Goal: Task Accomplishment & Management: Use online tool/utility

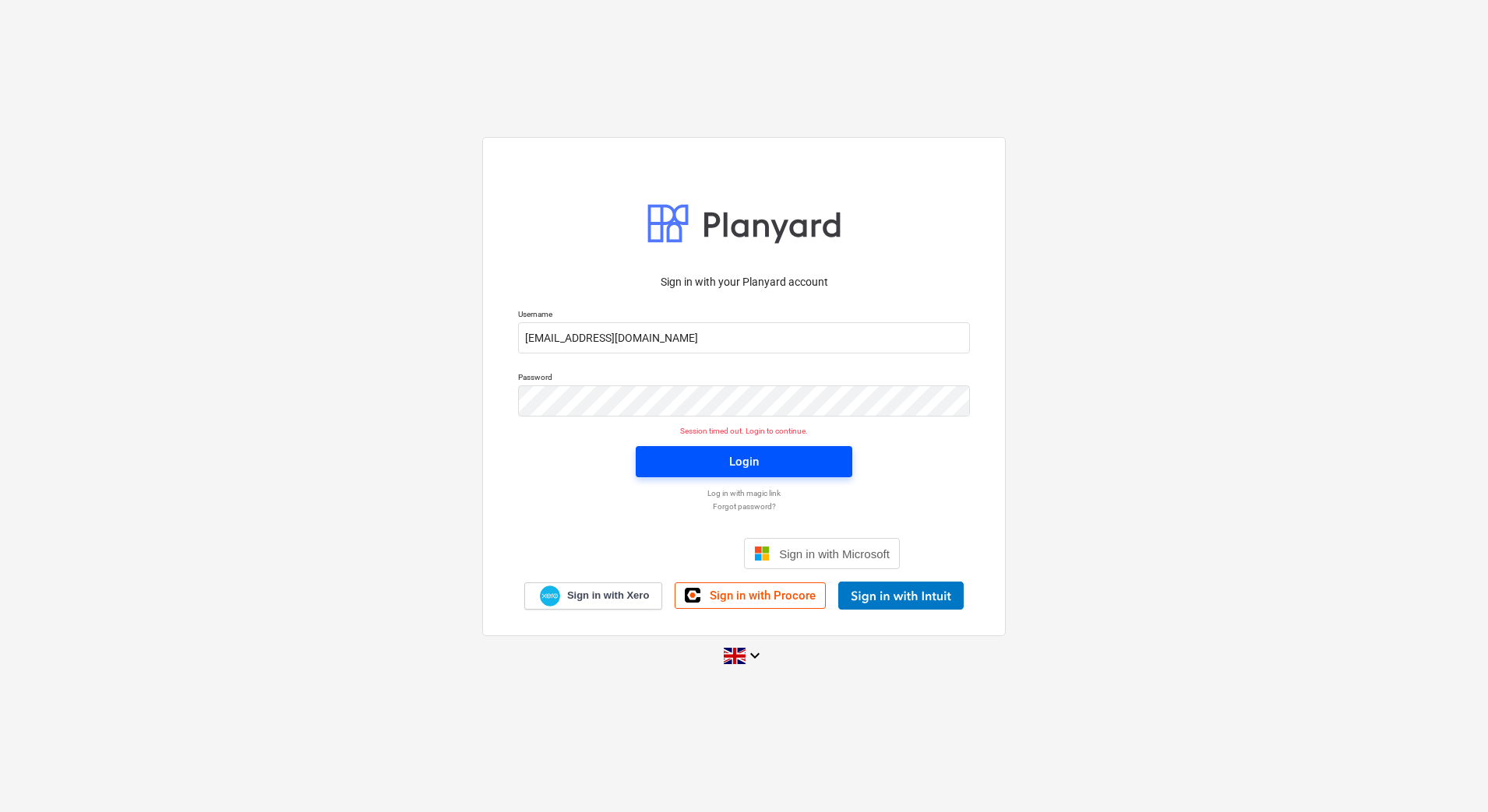
click at [787, 461] on span "Login" at bounding box center [744, 462] width 179 height 21
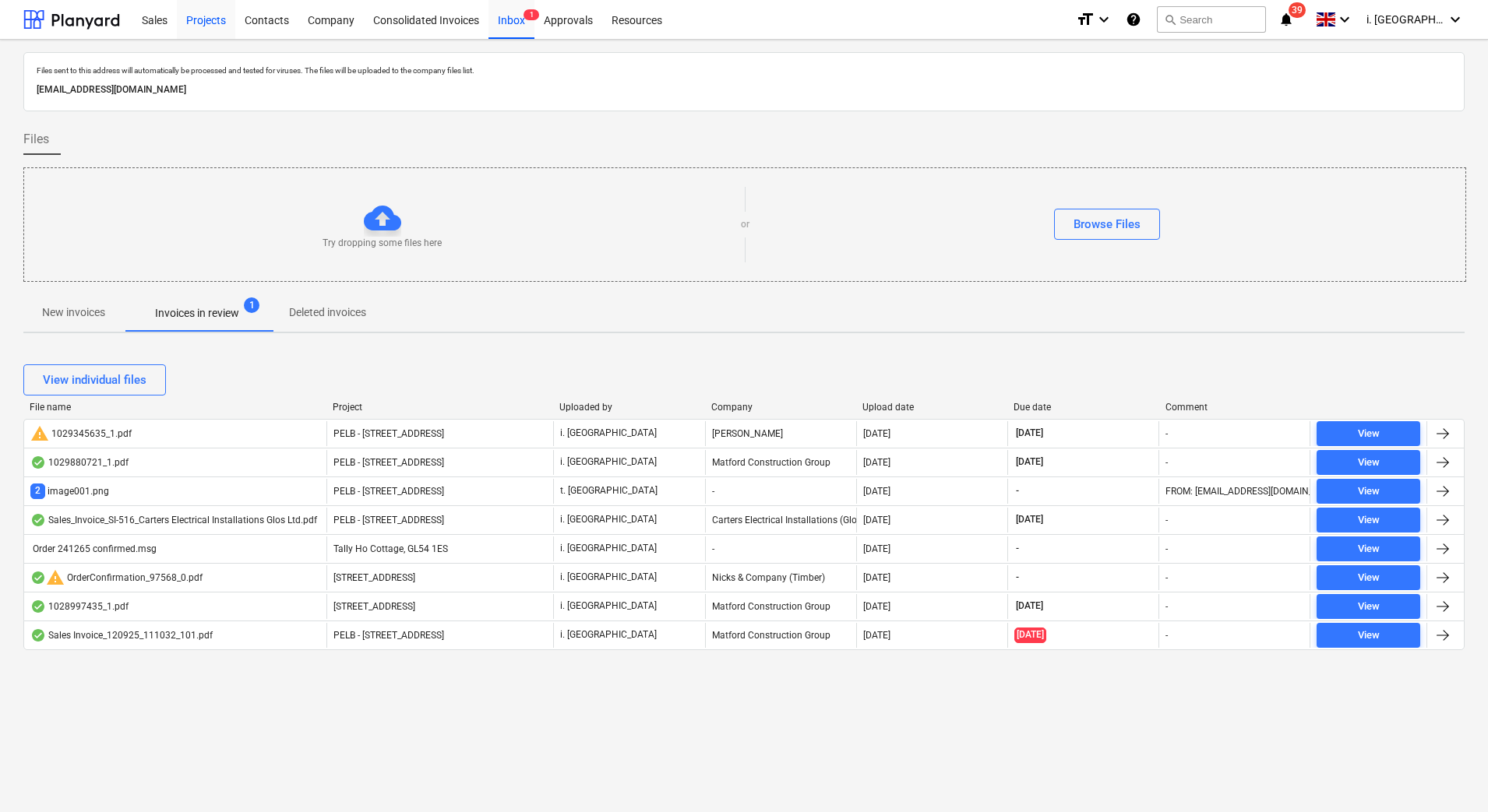
click at [209, 14] on div "Projects" at bounding box center [206, 19] width 59 height 40
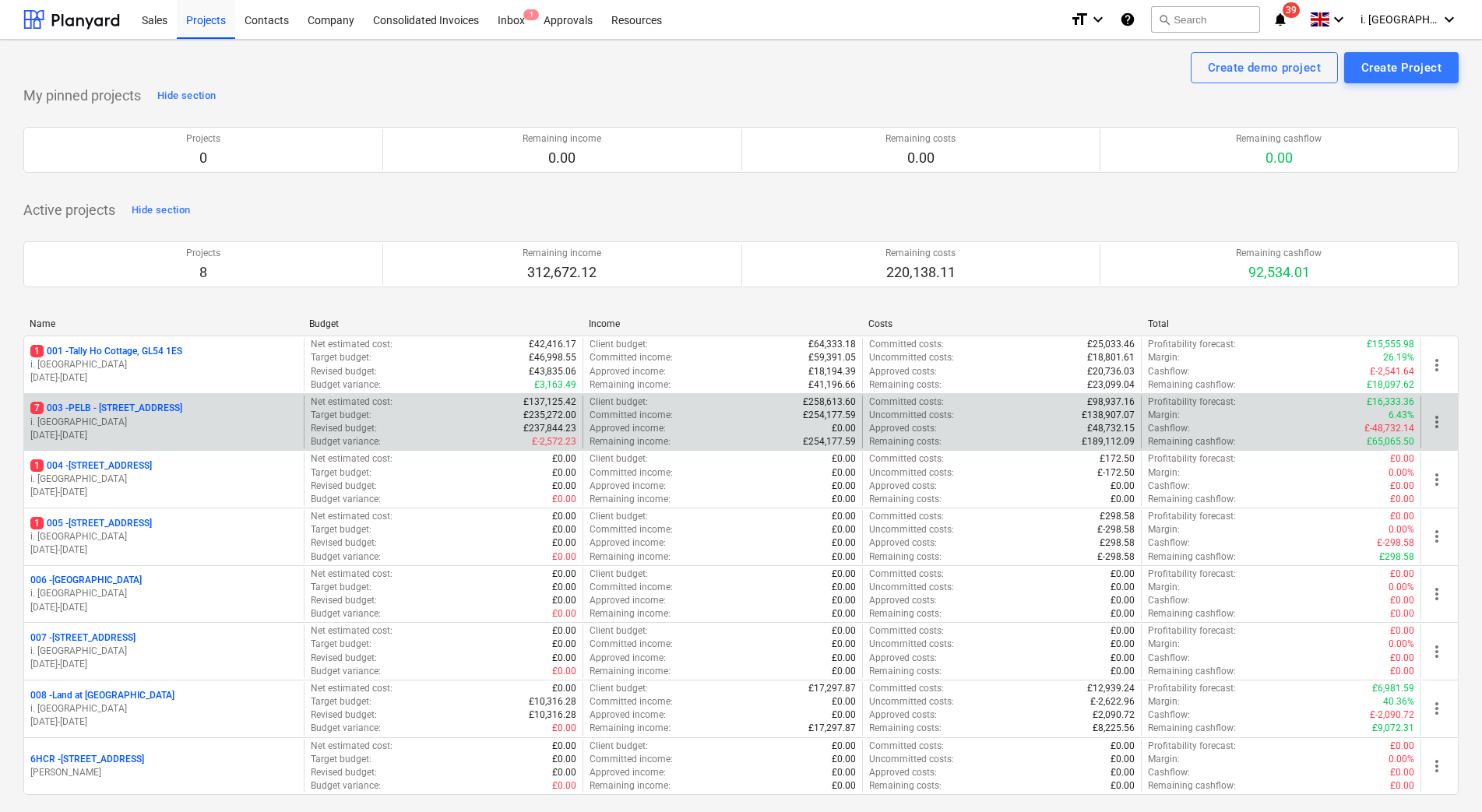
click at [132, 416] on p "i. [GEOGRAPHIC_DATA]" at bounding box center [164, 421] width 267 height 13
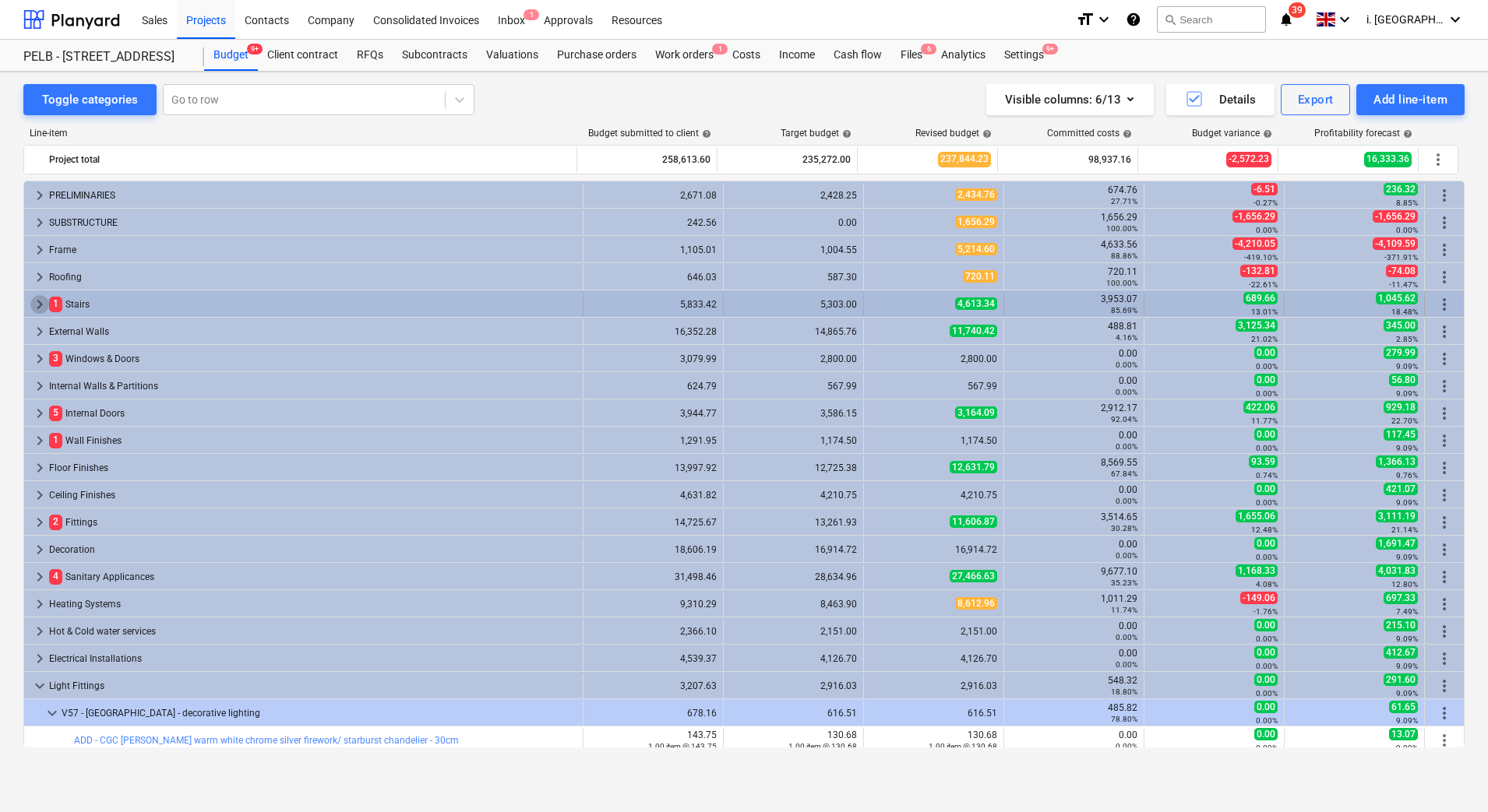
click at [35, 308] on span "keyboard_arrow_right" at bounding box center [40, 304] width 19 height 19
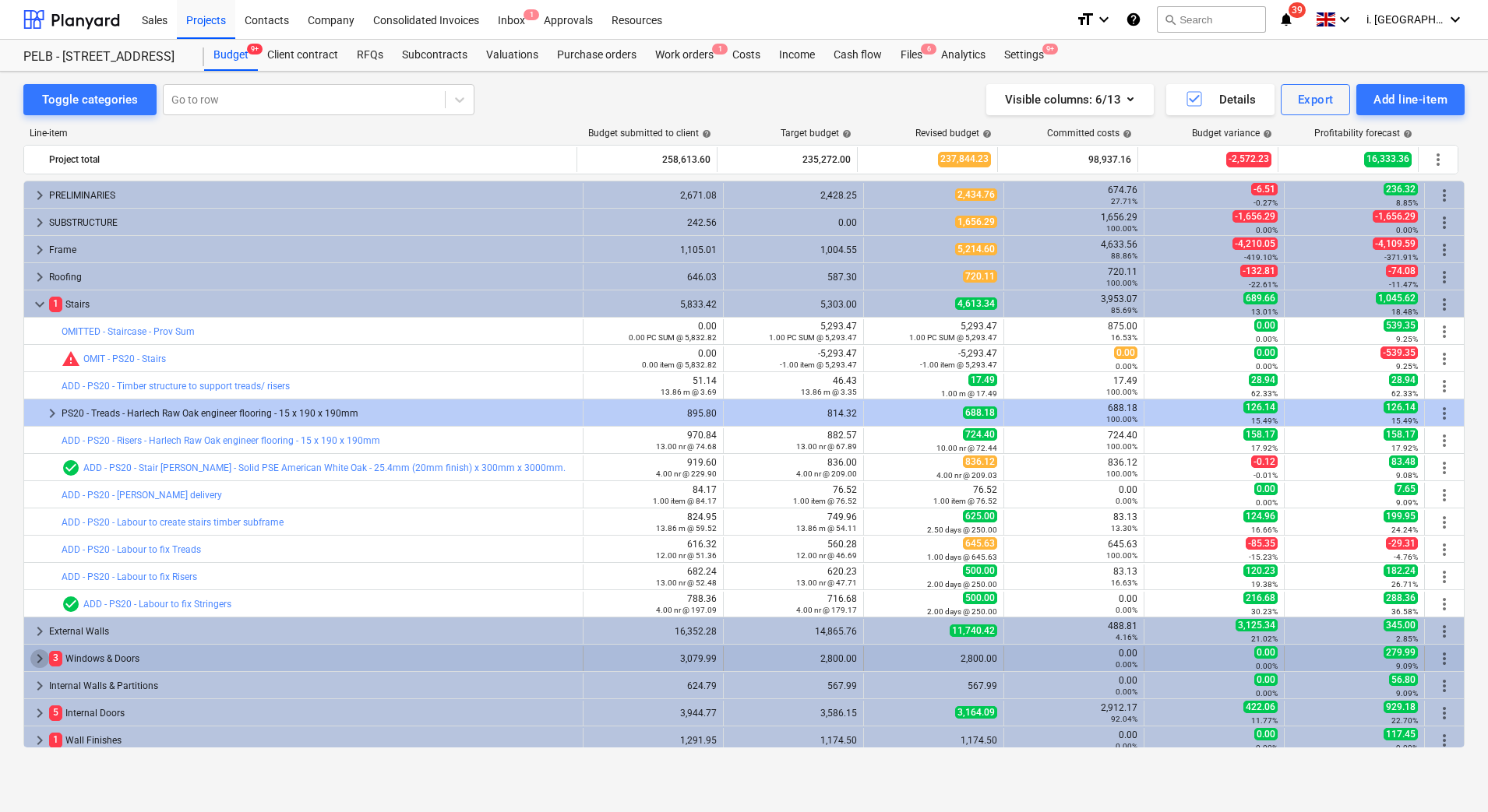
click at [38, 659] on span "keyboard_arrow_right" at bounding box center [40, 659] width 19 height 19
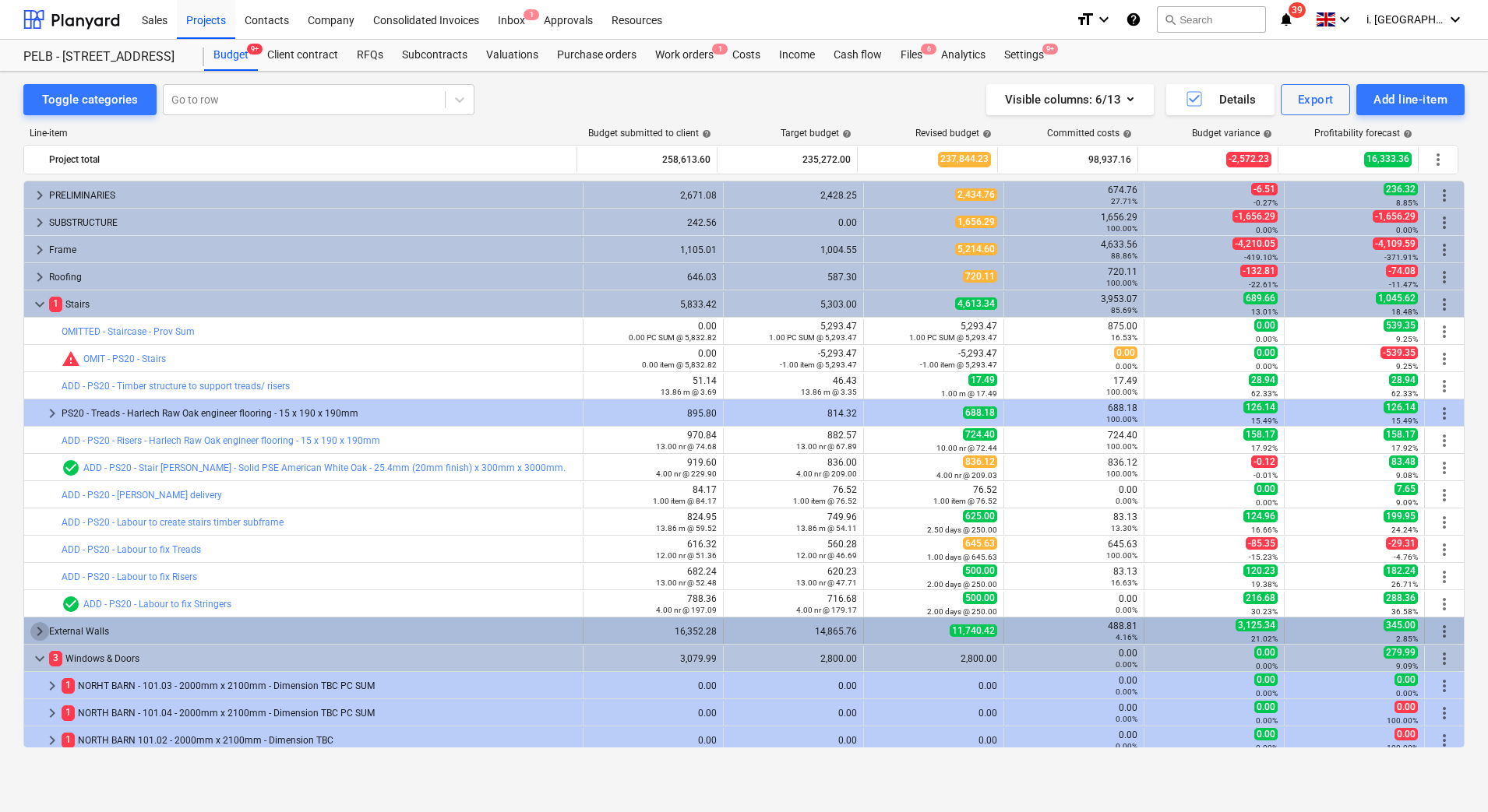
click at [36, 630] on span "keyboard_arrow_right" at bounding box center [40, 631] width 19 height 19
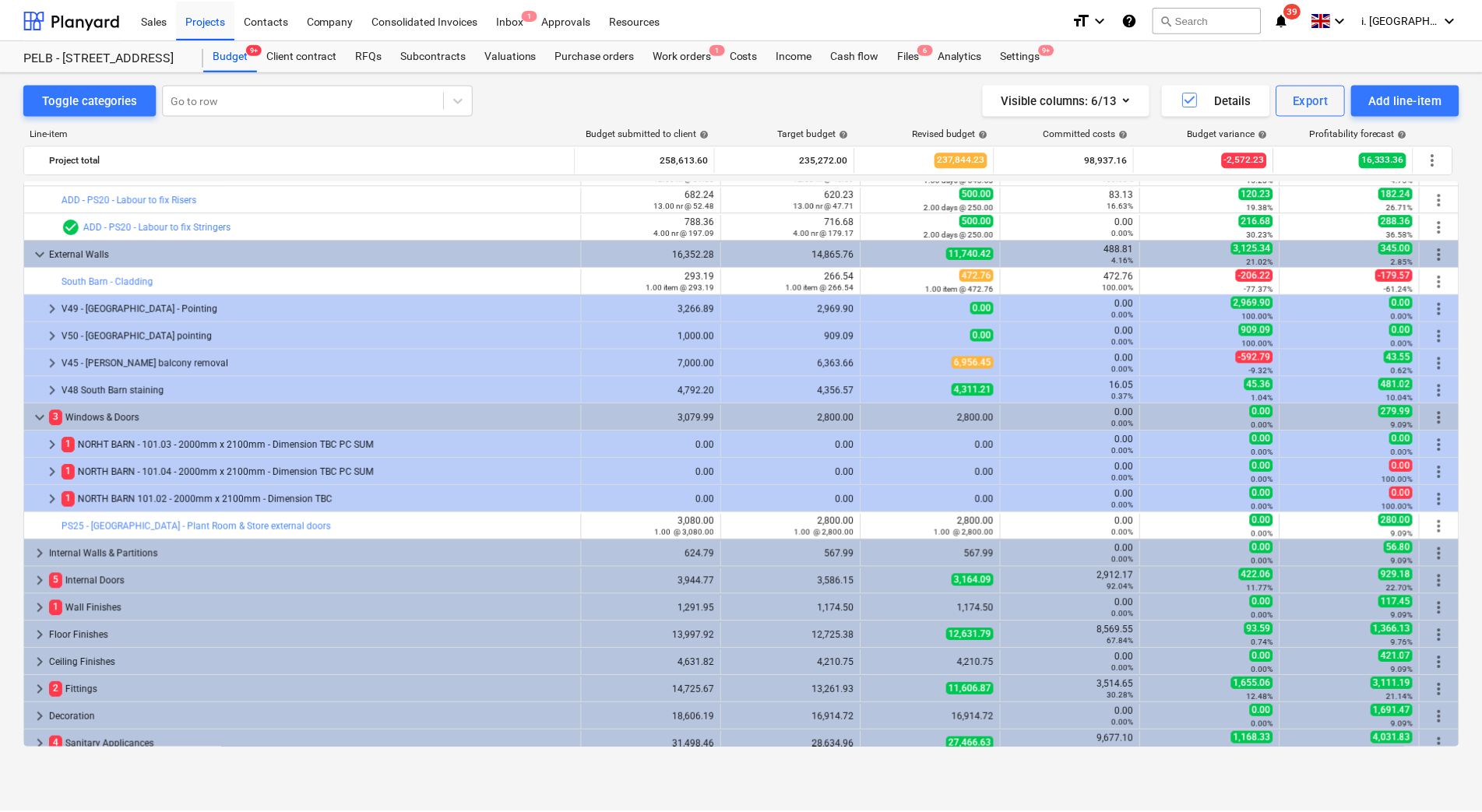
scroll to position [380, 0]
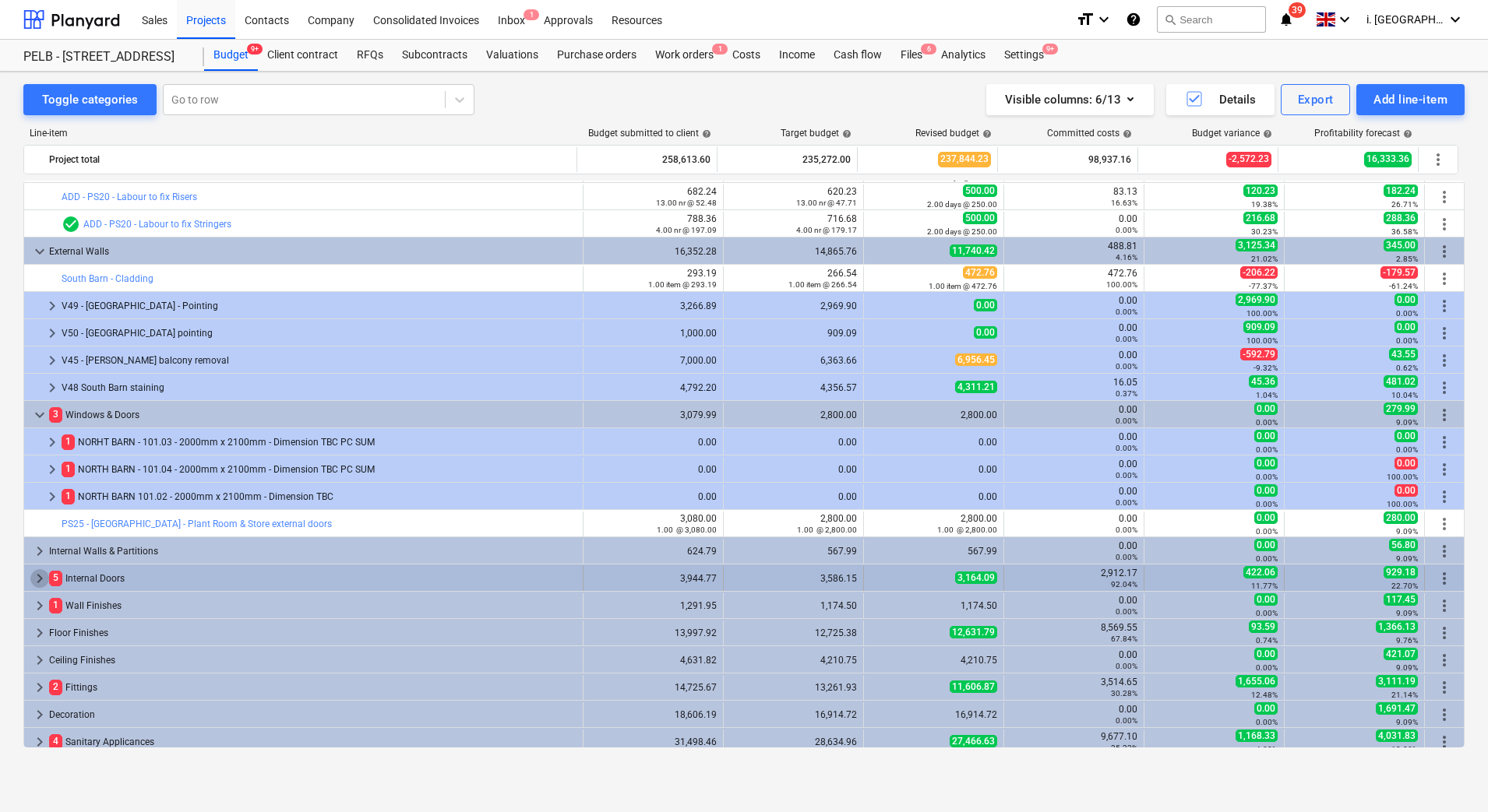
click at [40, 577] on span "keyboard_arrow_right" at bounding box center [40, 579] width 19 height 19
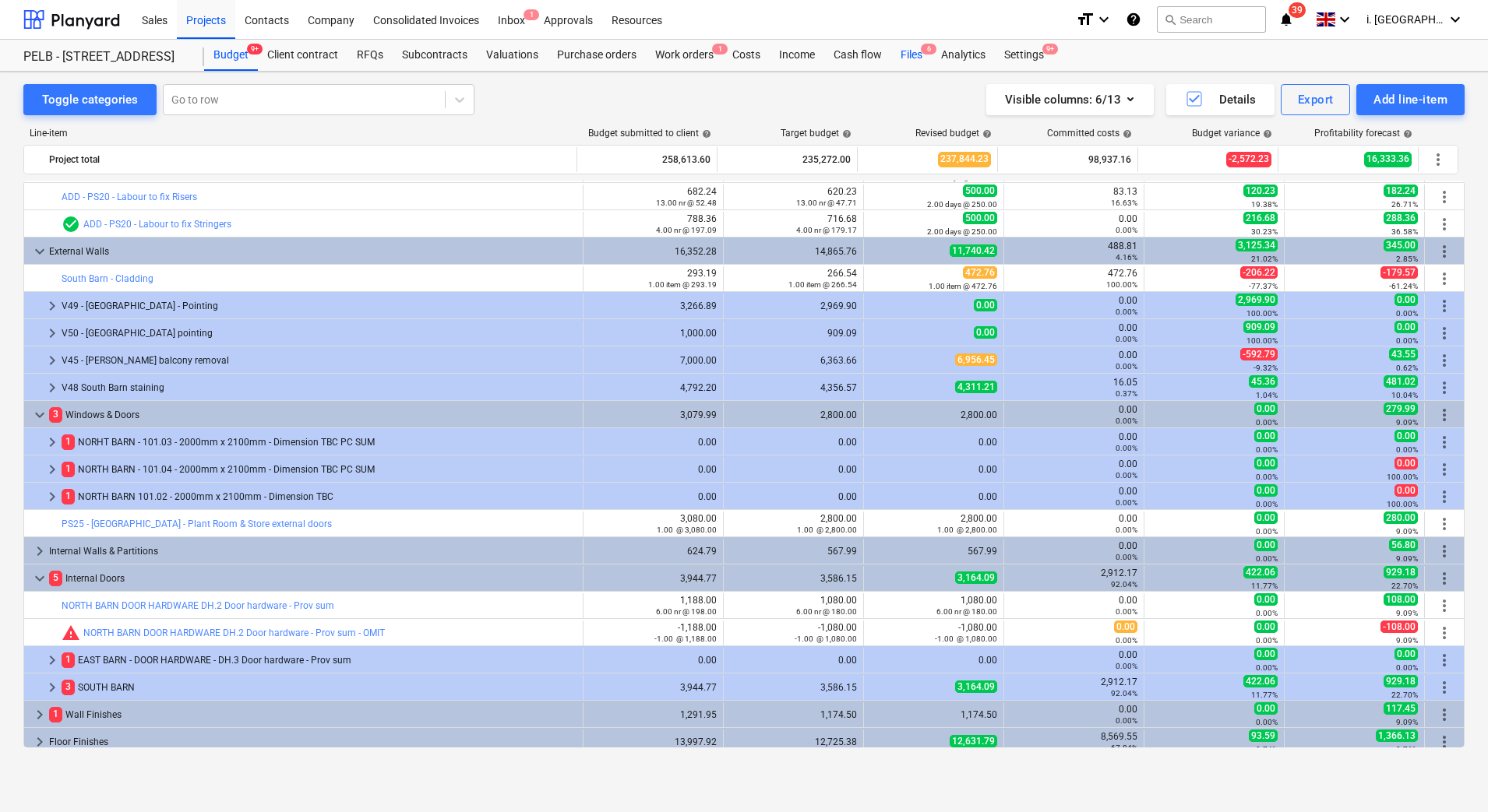
click at [901, 55] on div "Files 6" at bounding box center [911, 55] width 40 height 31
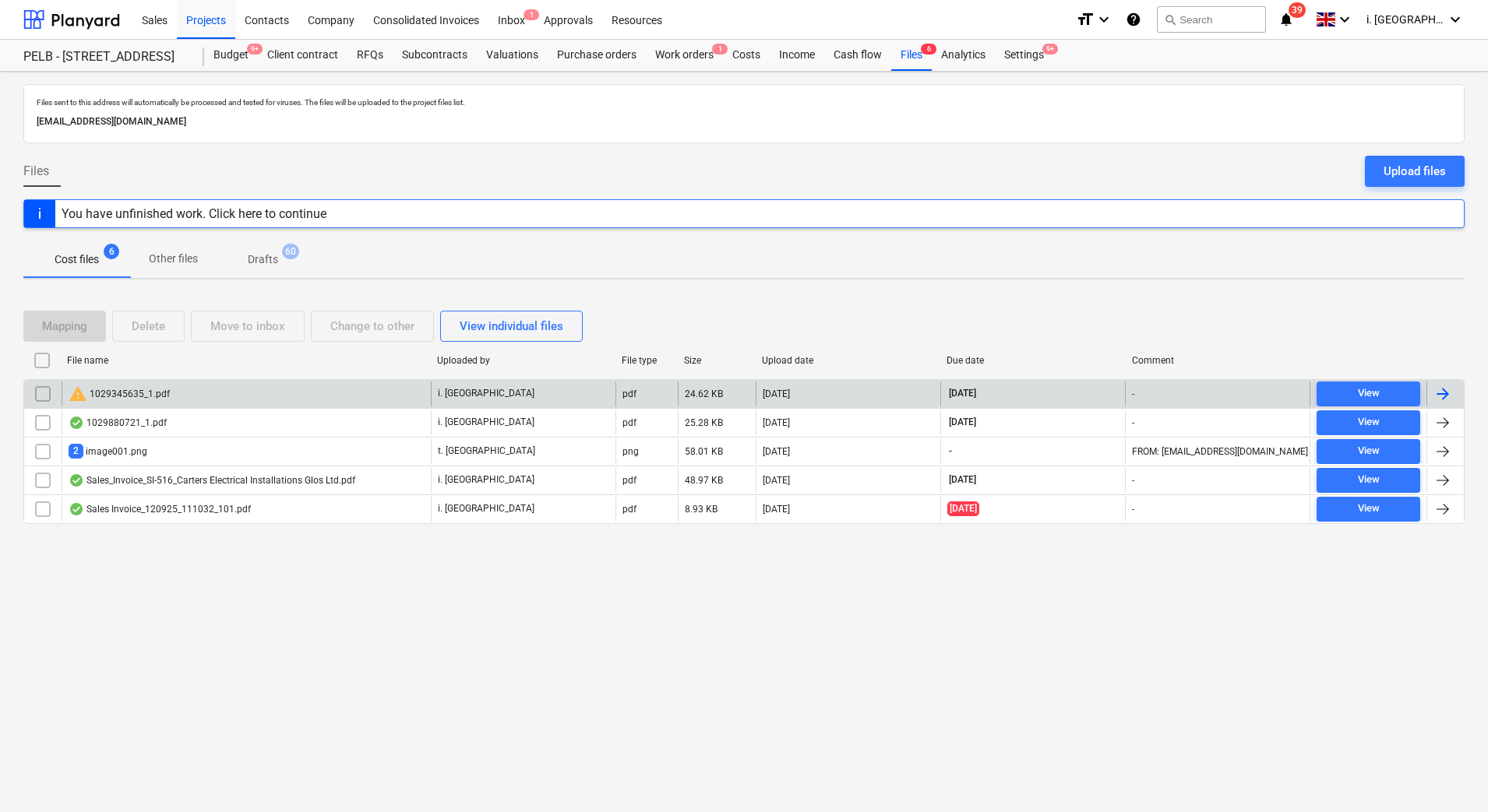
click at [118, 397] on div "warning 1029345635_1.pdf" at bounding box center [120, 394] width 102 height 19
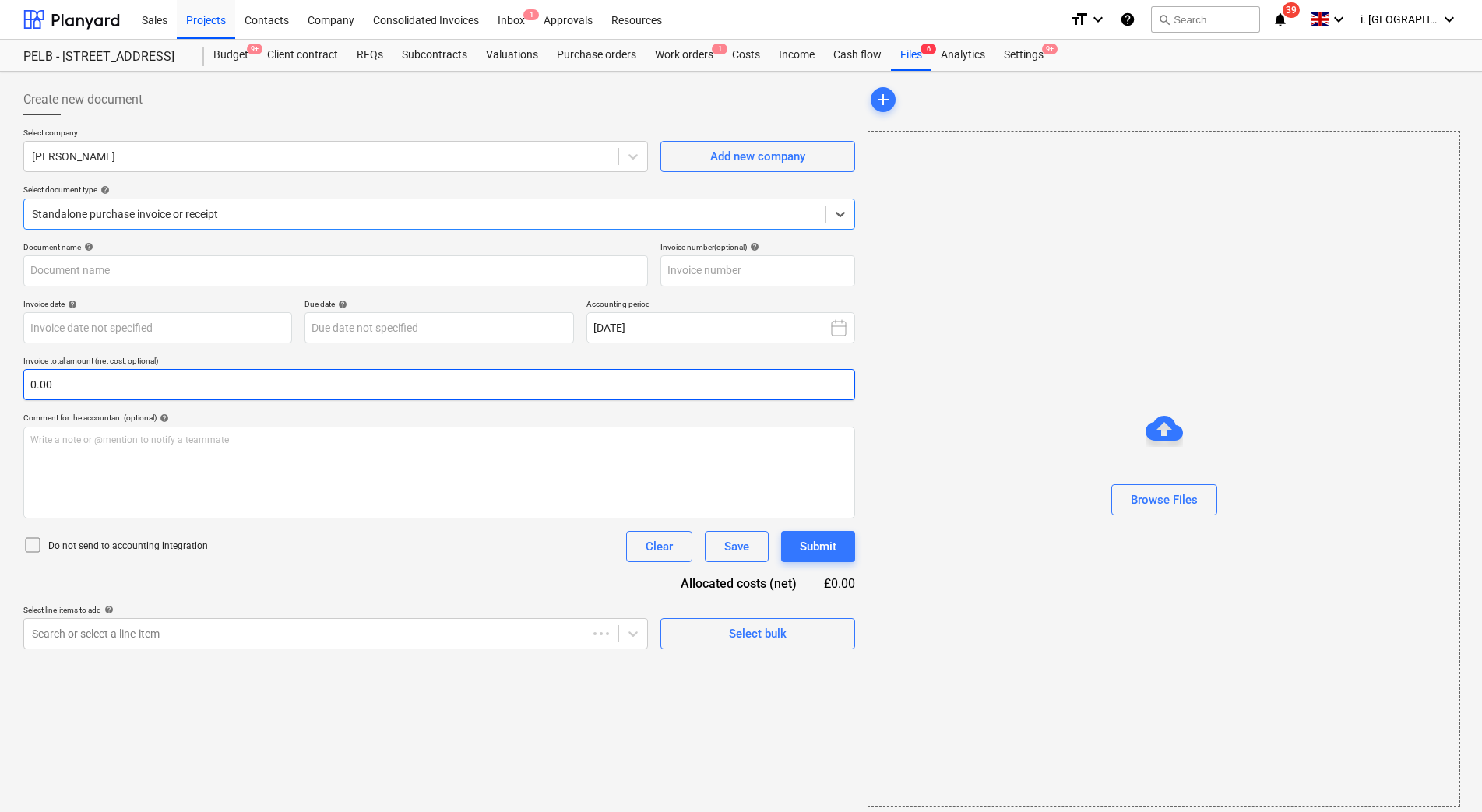
type input "1029345635"
type input "[DATE]"
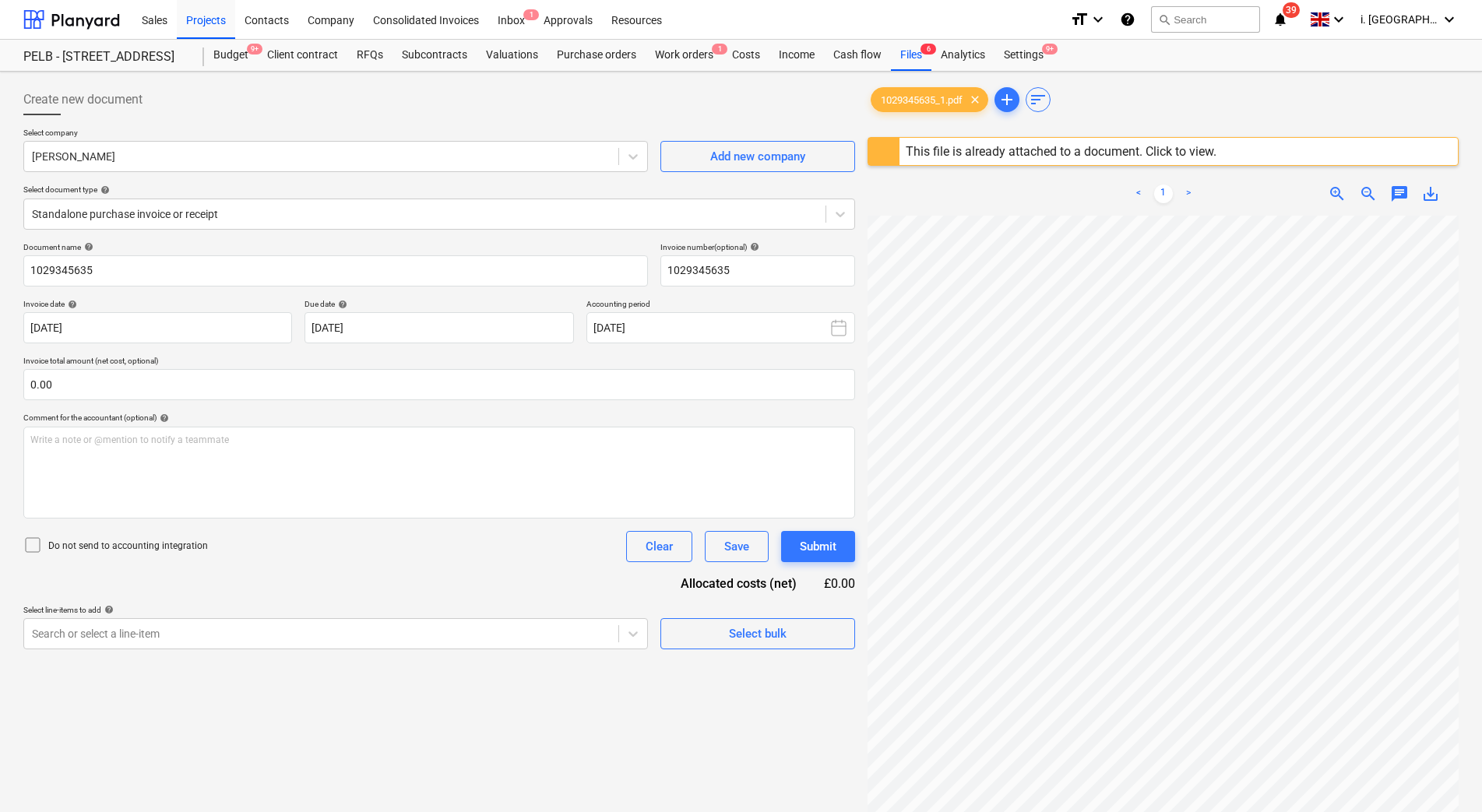
scroll to position [12, 39]
click at [464, 228] on div "Standalone purchase invoice or receipt" at bounding box center [439, 214] width 832 height 31
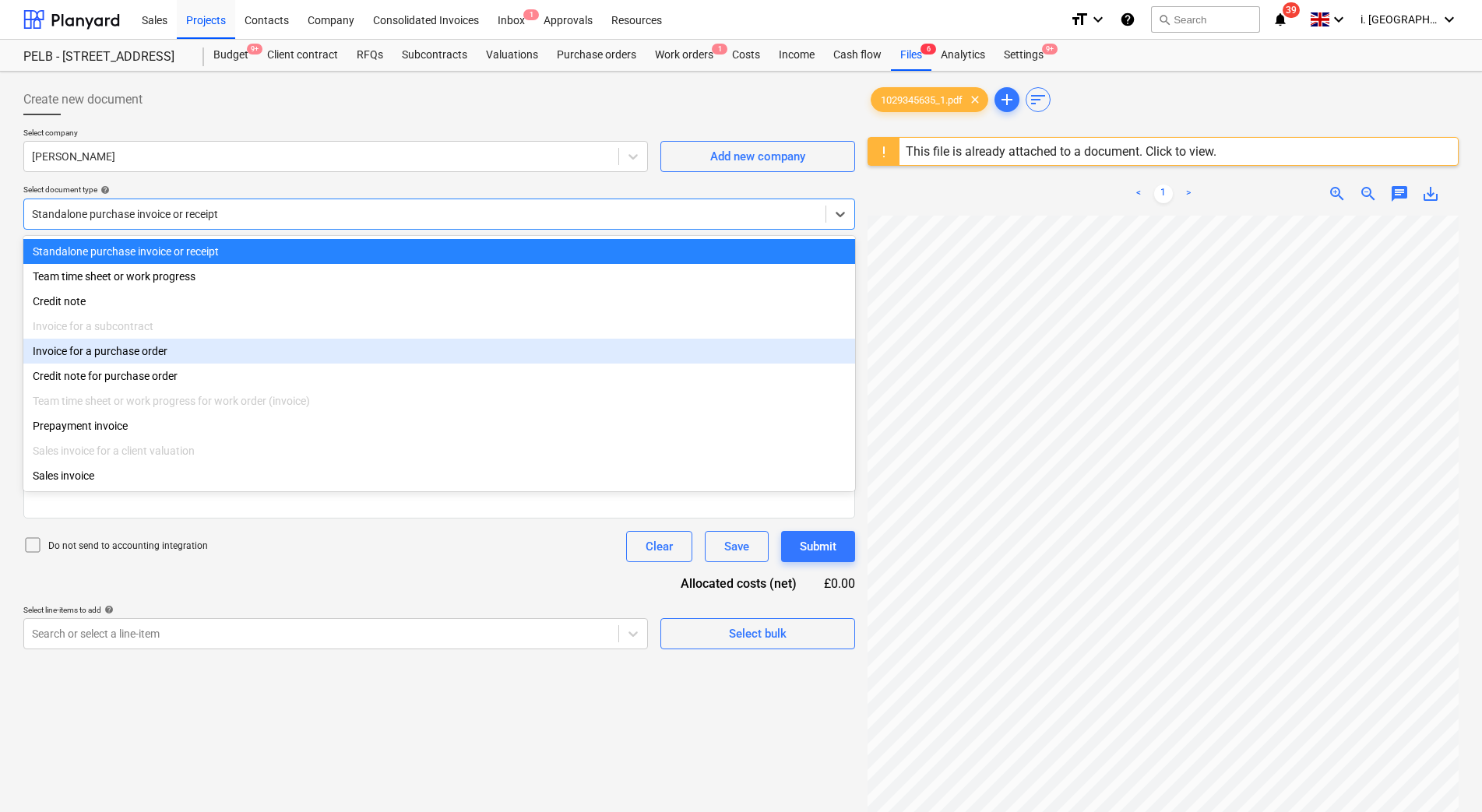
click at [401, 350] on div "Invoice for a purchase order" at bounding box center [439, 351] width 832 height 25
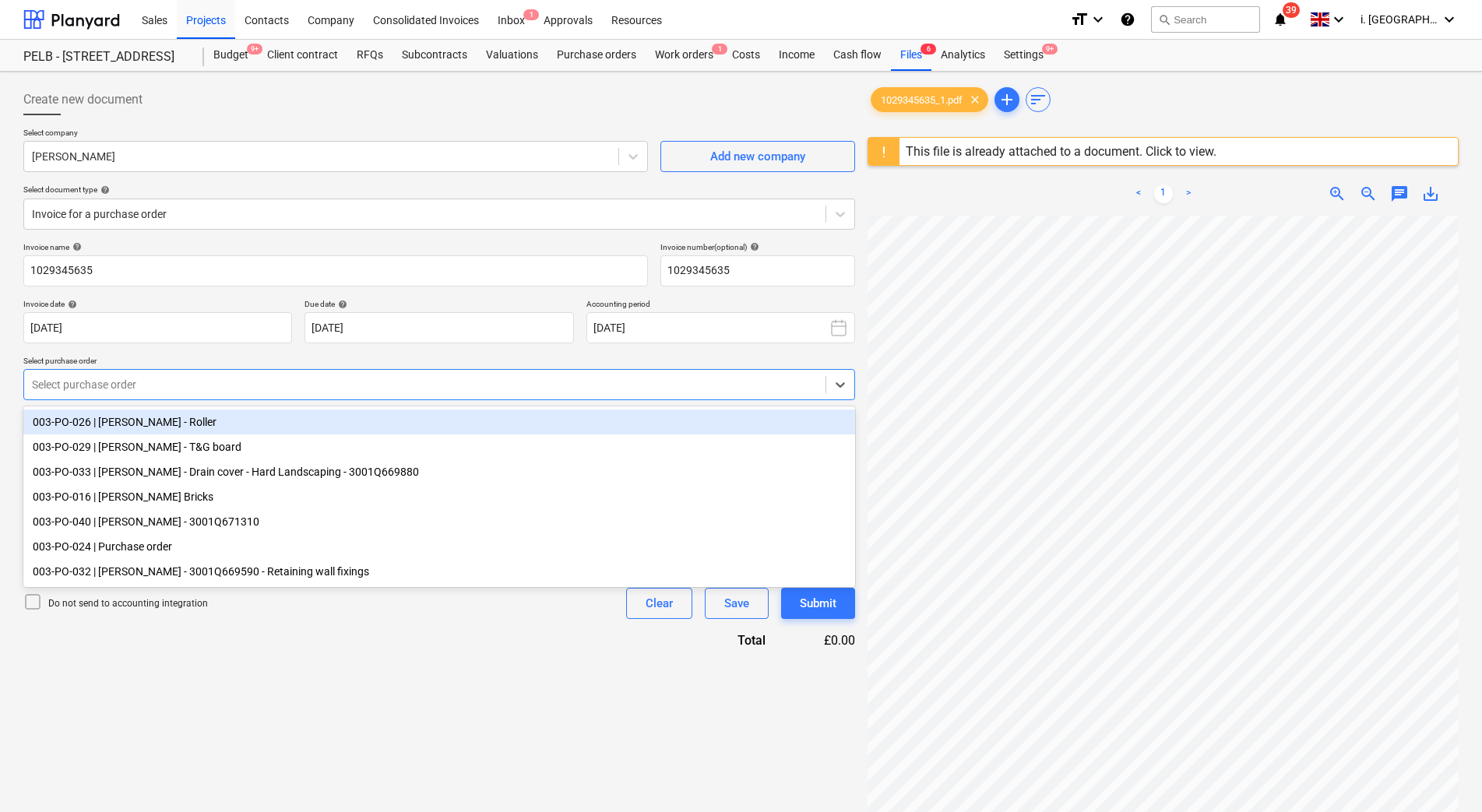
click at [311, 390] on div at bounding box center [424, 384] width 786 height 15
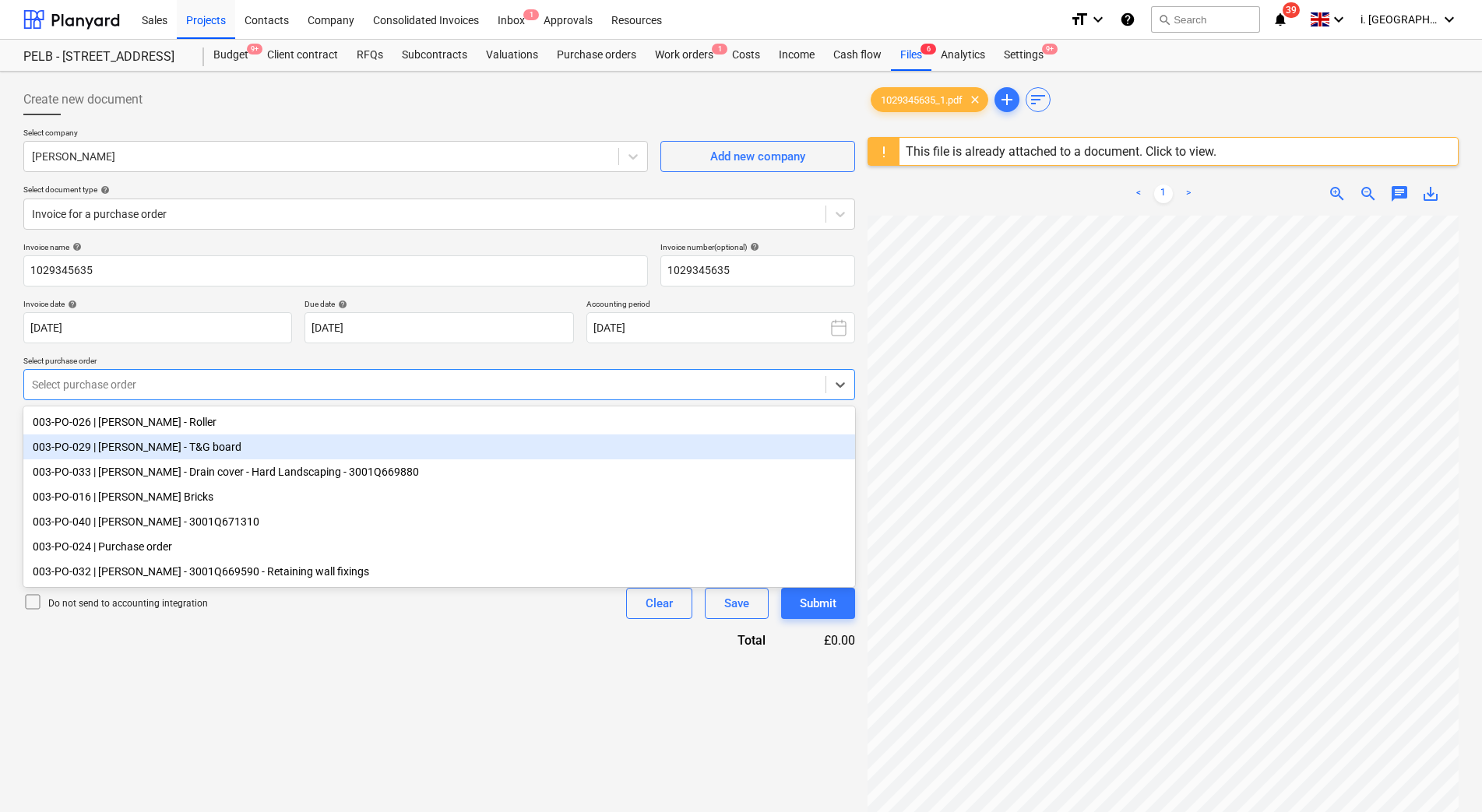
click at [275, 455] on div "003-PO-029 | [PERSON_NAME] - T&G board" at bounding box center [439, 446] width 832 height 25
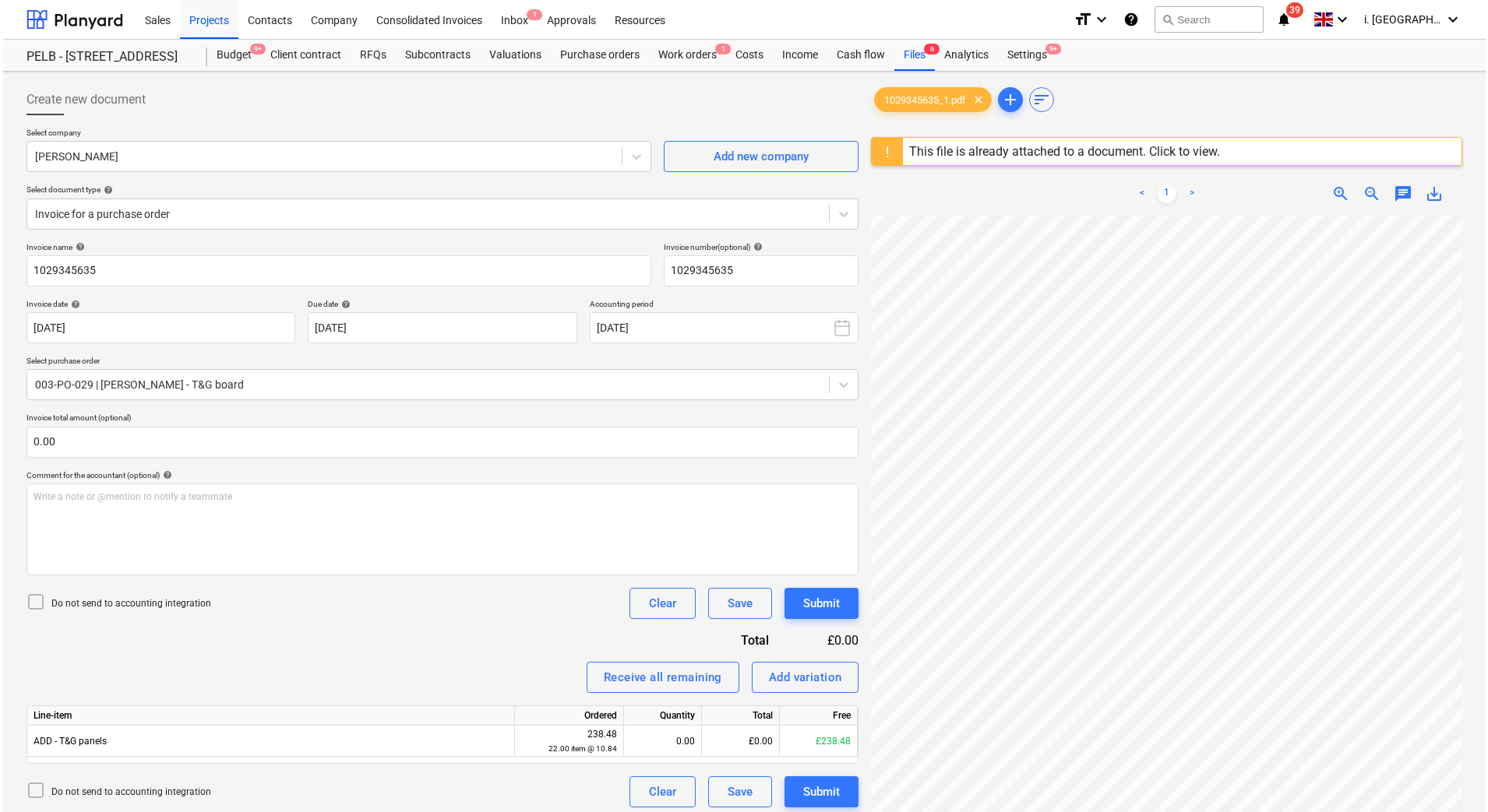
scroll to position [6, 113]
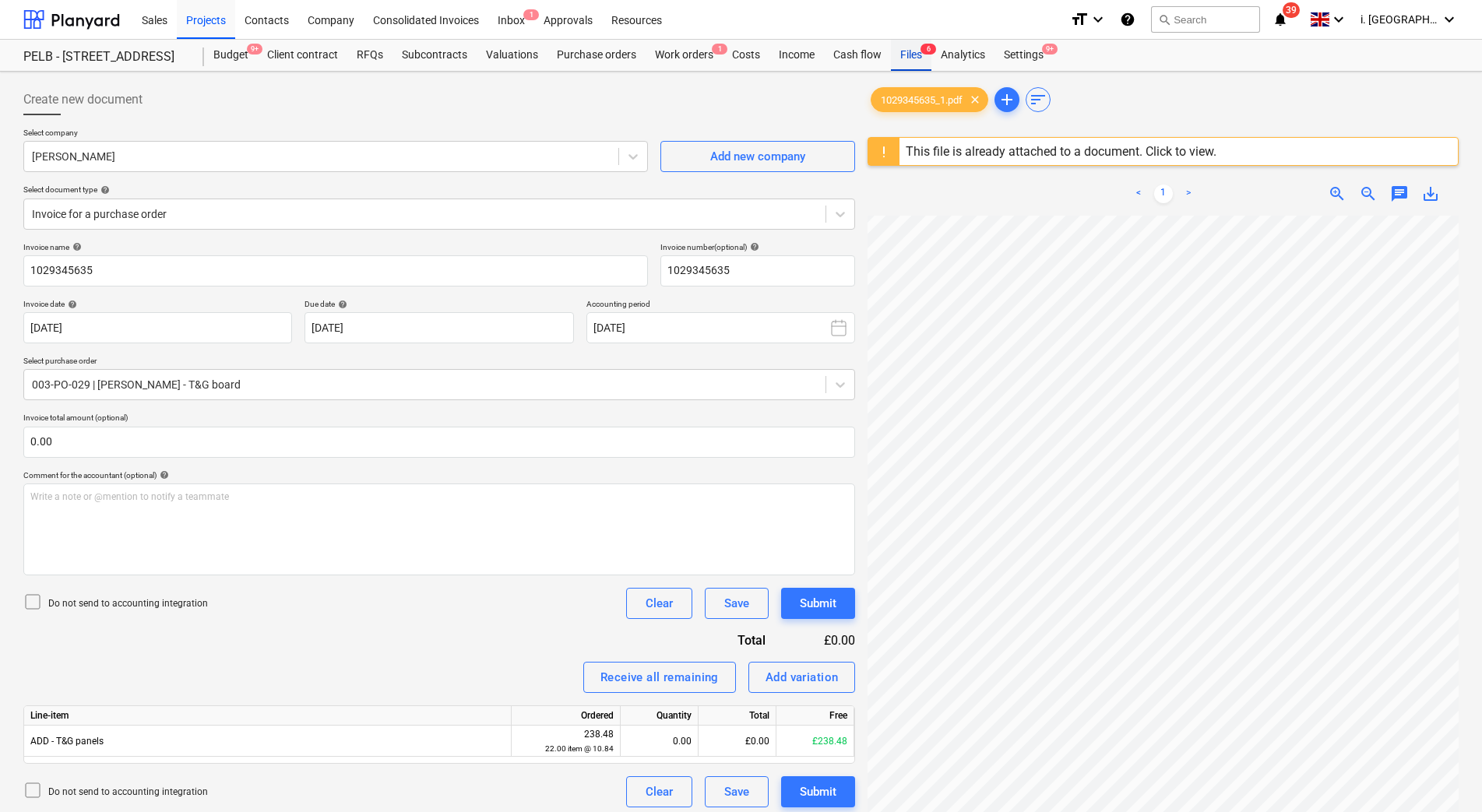
drag, startPoint x: 915, startPoint y: 54, endPoint x: 910, endPoint y: 64, distance: 11.2
click at [915, 54] on div "Files 6" at bounding box center [911, 55] width 40 height 31
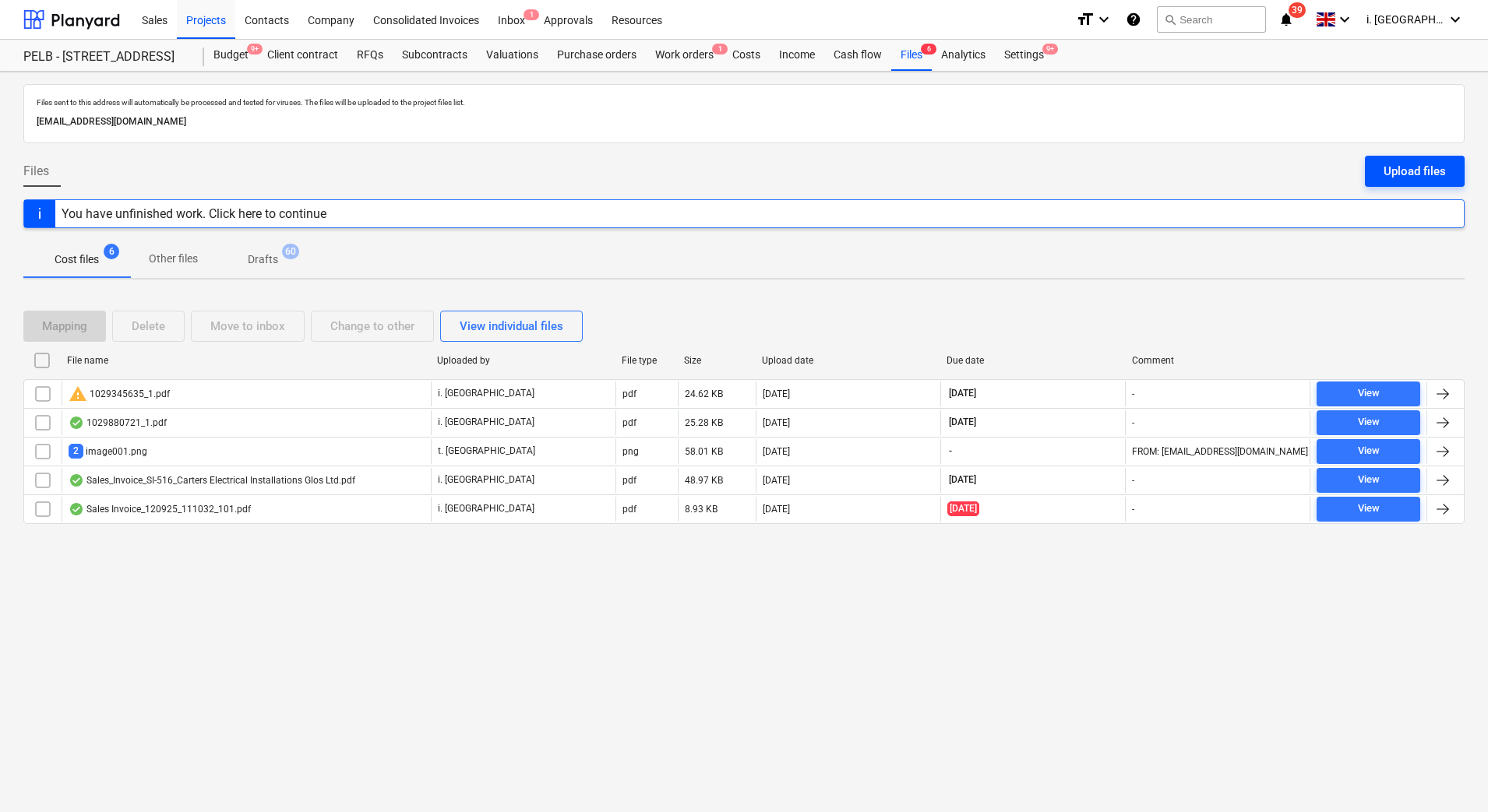
click at [1405, 173] on div "Upload files" at bounding box center [1414, 171] width 62 height 21
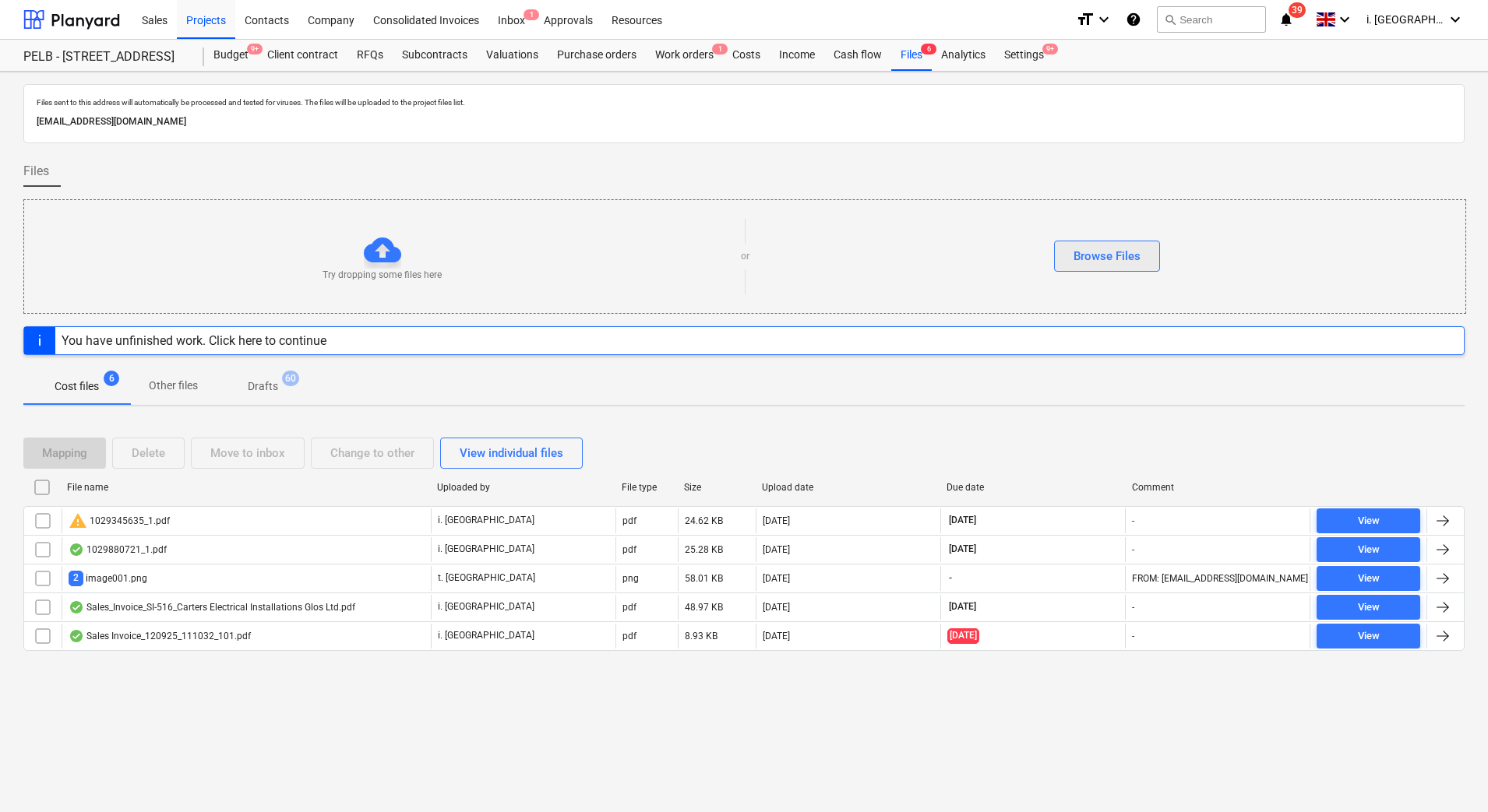
click at [1121, 261] on div "Browse Files" at bounding box center [1107, 256] width 67 height 21
